Goal: Task Accomplishment & Management: Manage account settings

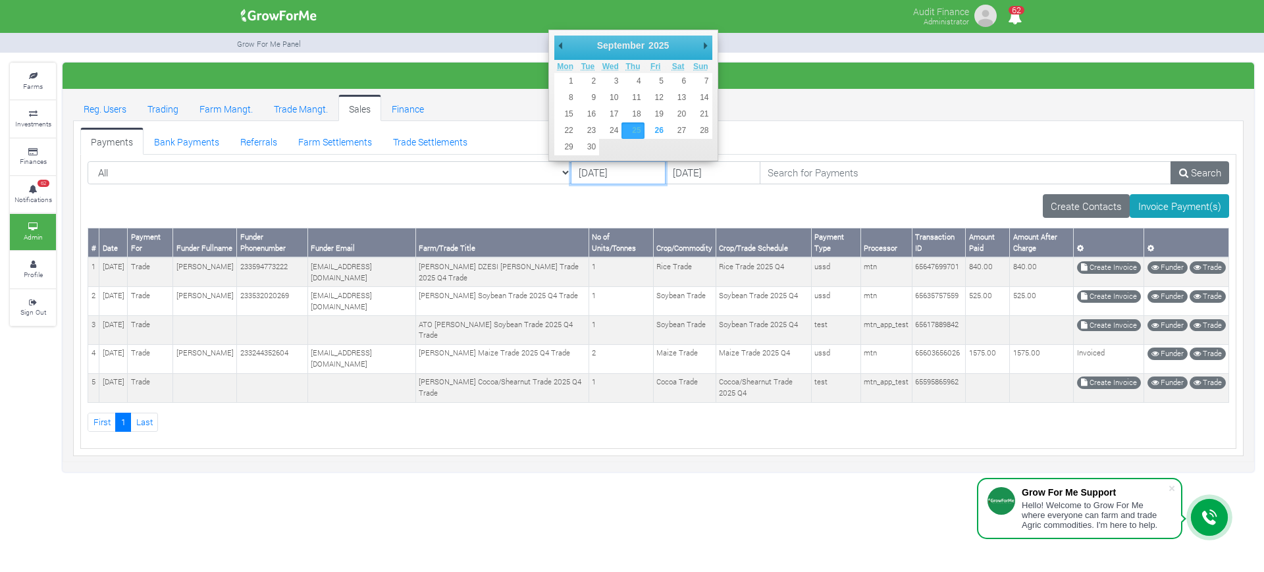
click at [571, 171] on input "[DATE]" at bounding box center [618, 173] width 95 height 24
type input "[DATE]"
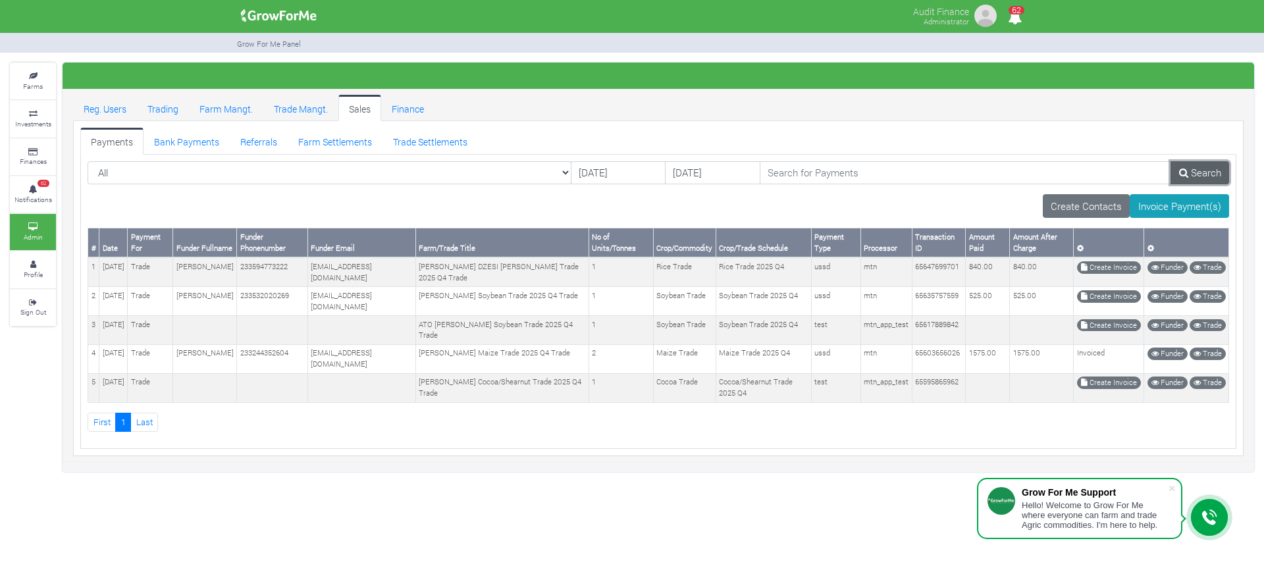
click at [1192, 171] on link "Search" at bounding box center [1199, 173] width 59 height 24
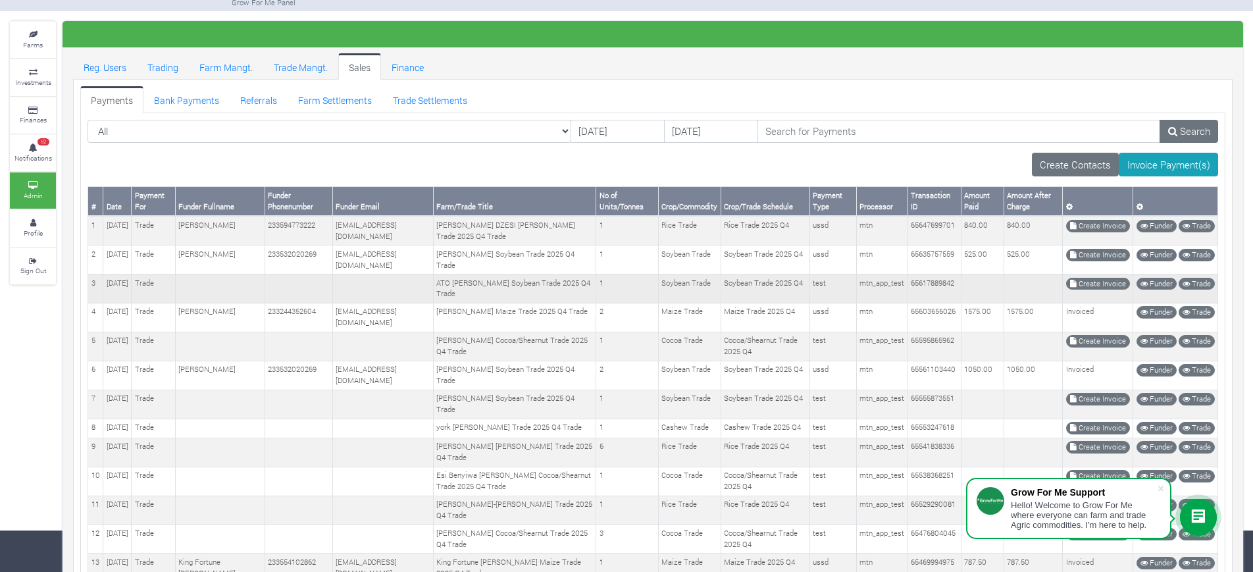
scroll to position [26, 0]
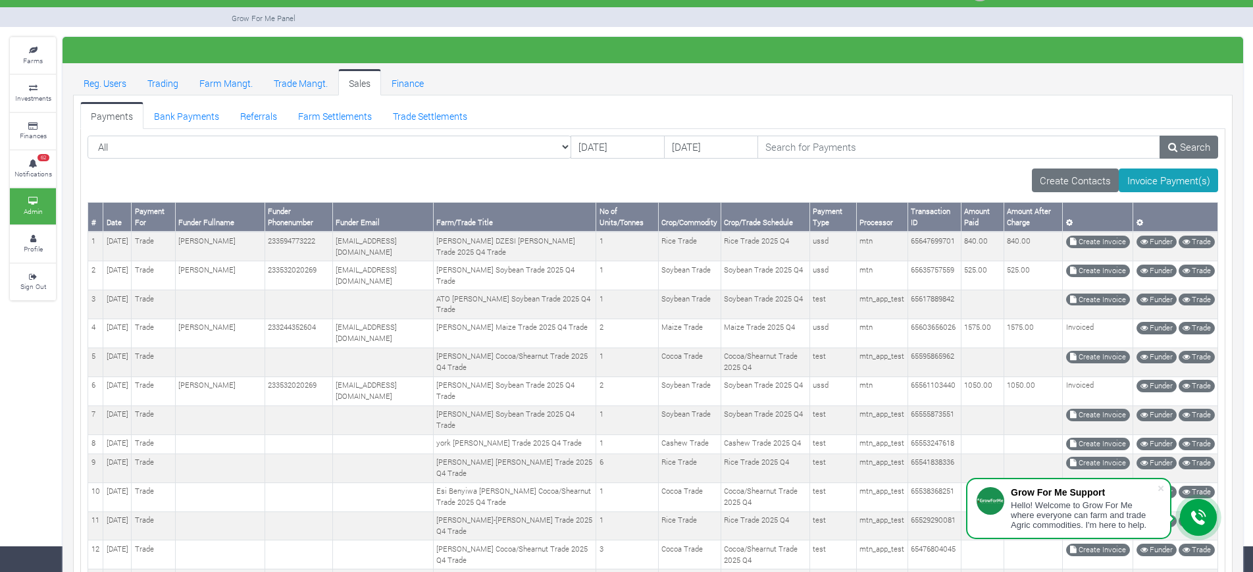
click at [940, 172] on div "Create Contacts Invoice Payment(s)" at bounding box center [653, 180] width 1131 height 24
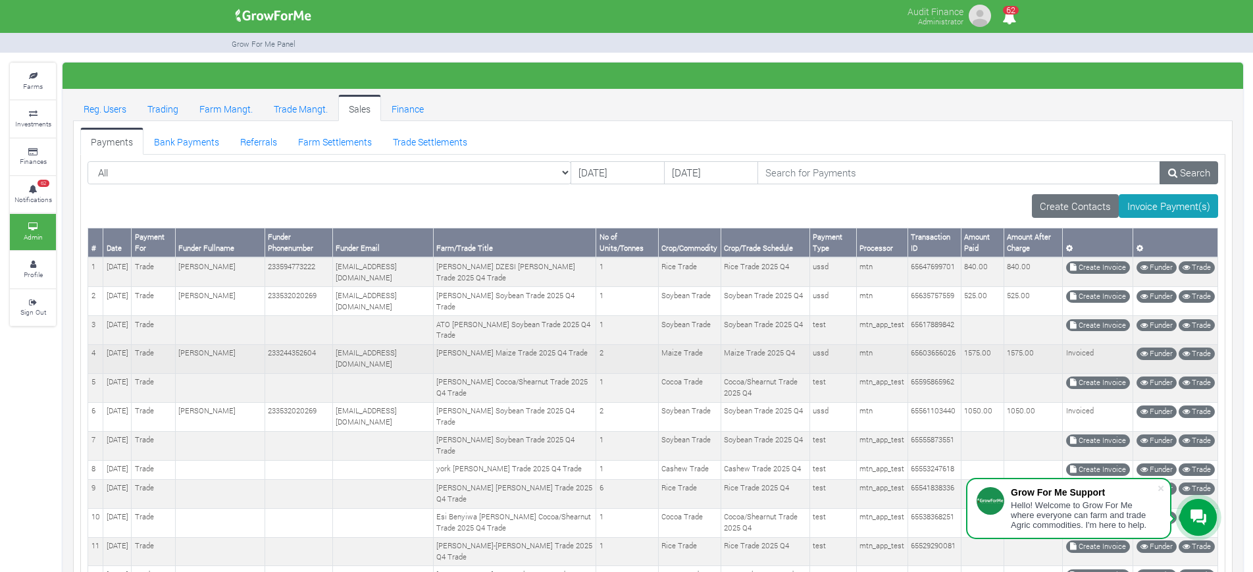
scroll to position [132, 0]
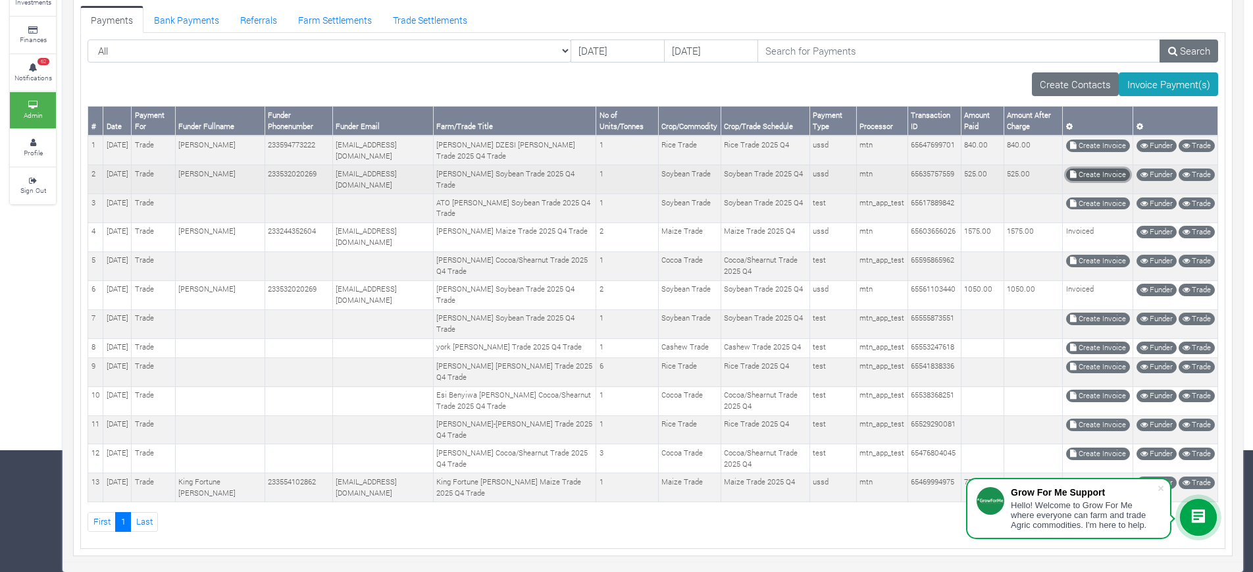
click at [1103, 168] on link "Create Invoice" at bounding box center [1098, 174] width 64 height 13
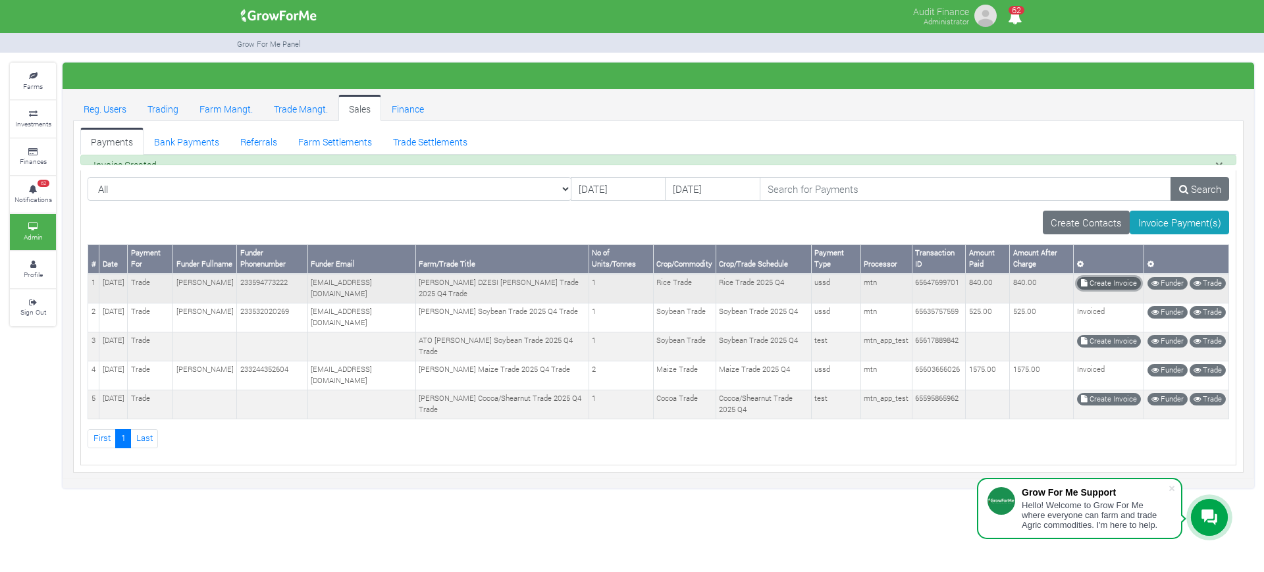
click at [1094, 303] on tbody "1 25th Sep 2025 Trade HARRIET DZESI 233594773222 harrietdzesi@gmail.com HARRIET…" at bounding box center [658, 346] width 1140 height 145
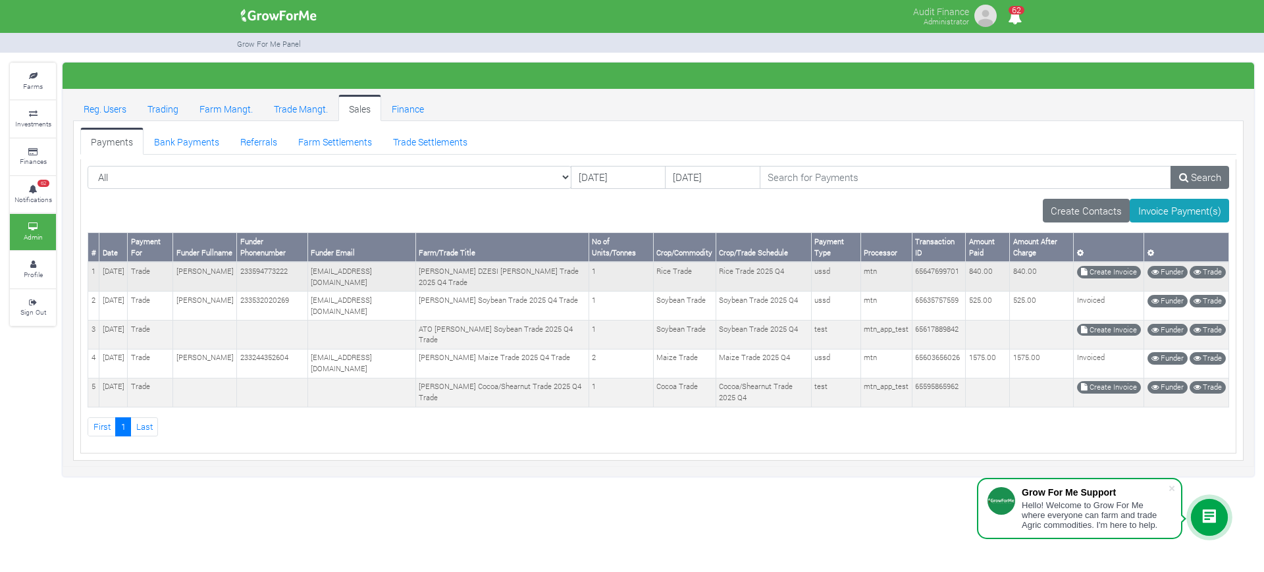
click at [1100, 265] on td "Create Invoice" at bounding box center [1108, 276] width 70 height 29
click at [1084, 271] on icon at bounding box center [1084, 272] width 7 height 7
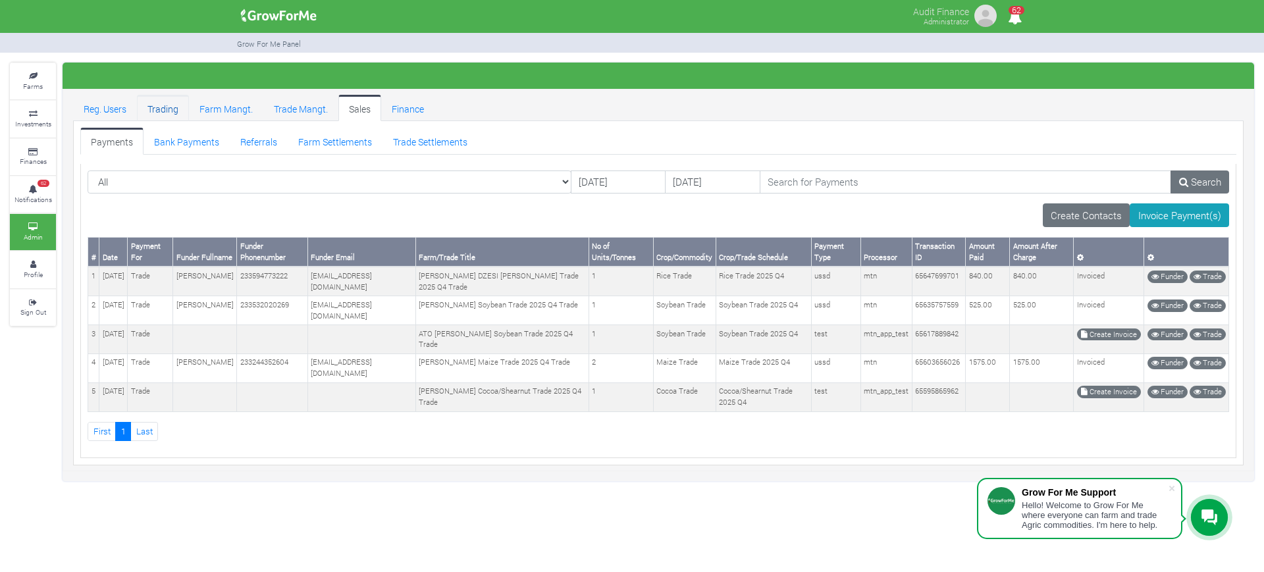
click at [159, 107] on link "Trading" at bounding box center [163, 108] width 52 height 26
